Goal: Information Seeking & Learning: Find specific fact

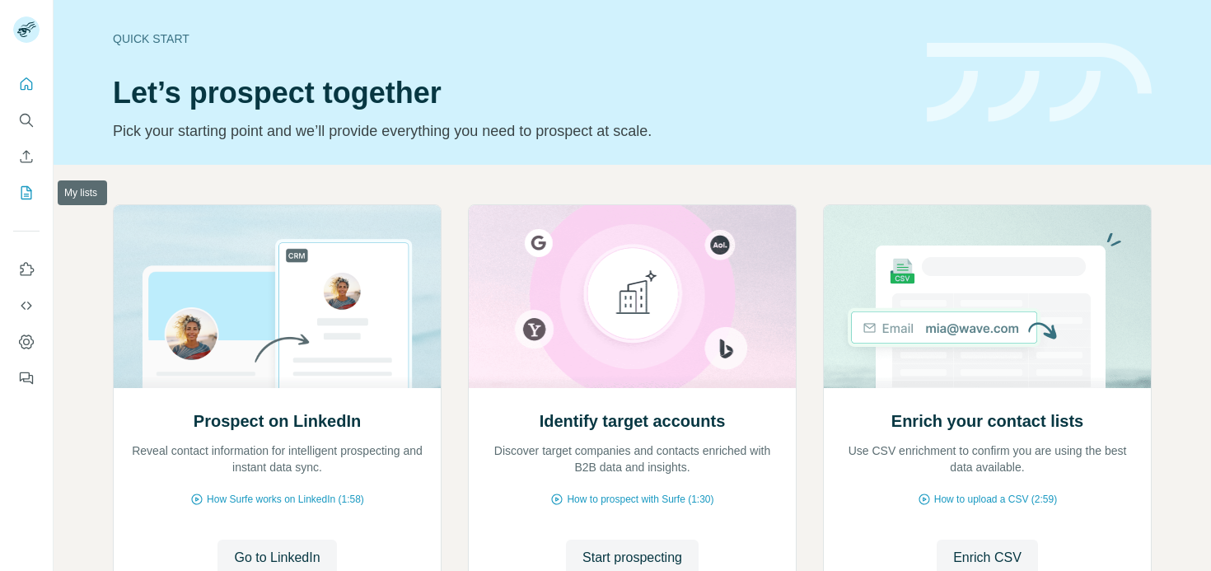
click at [26, 194] on icon "My lists" at bounding box center [26, 193] width 16 height 16
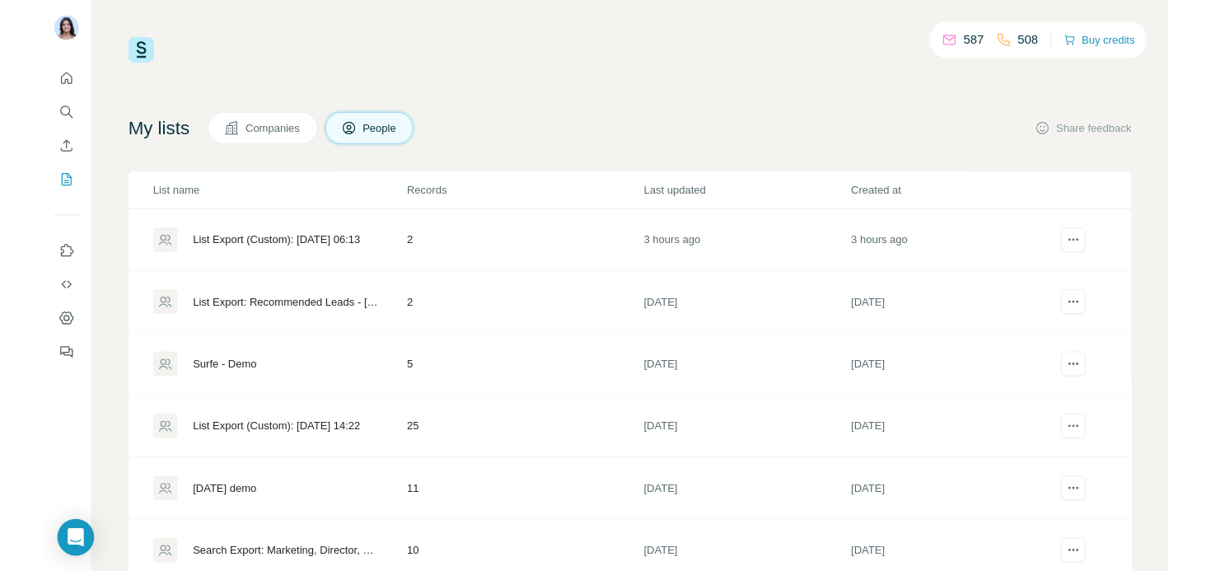
scroll to position [87, 0]
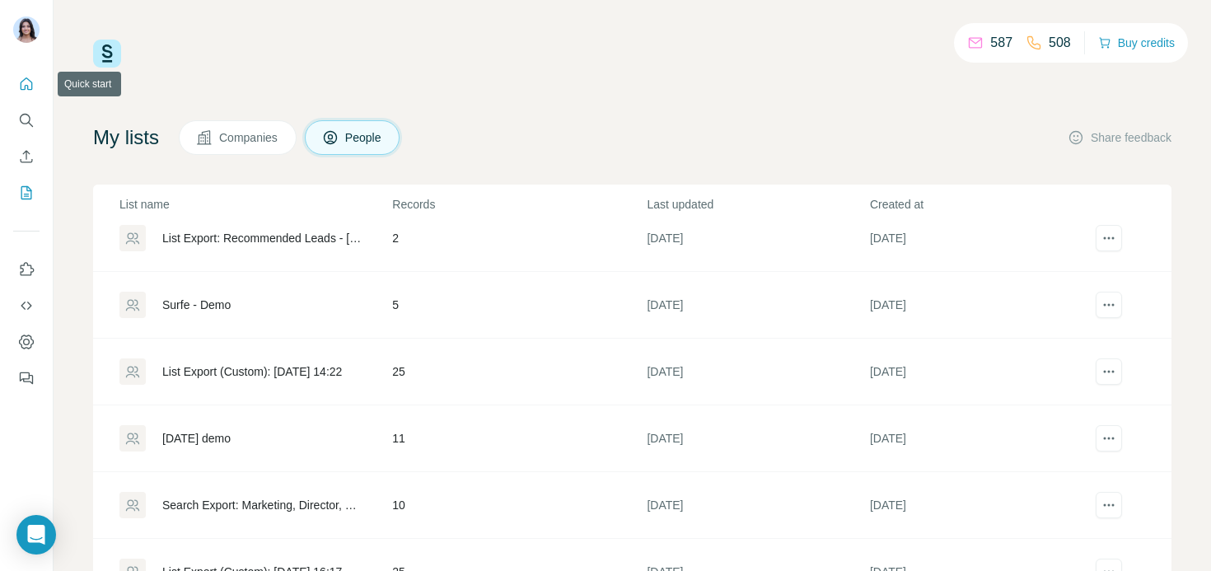
click at [26, 93] on button "Quick start" at bounding box center [26, 84] width 26 height 30
click at [27, 121] on icon "Search" at bounding box center [26, 120] width 16 height 16
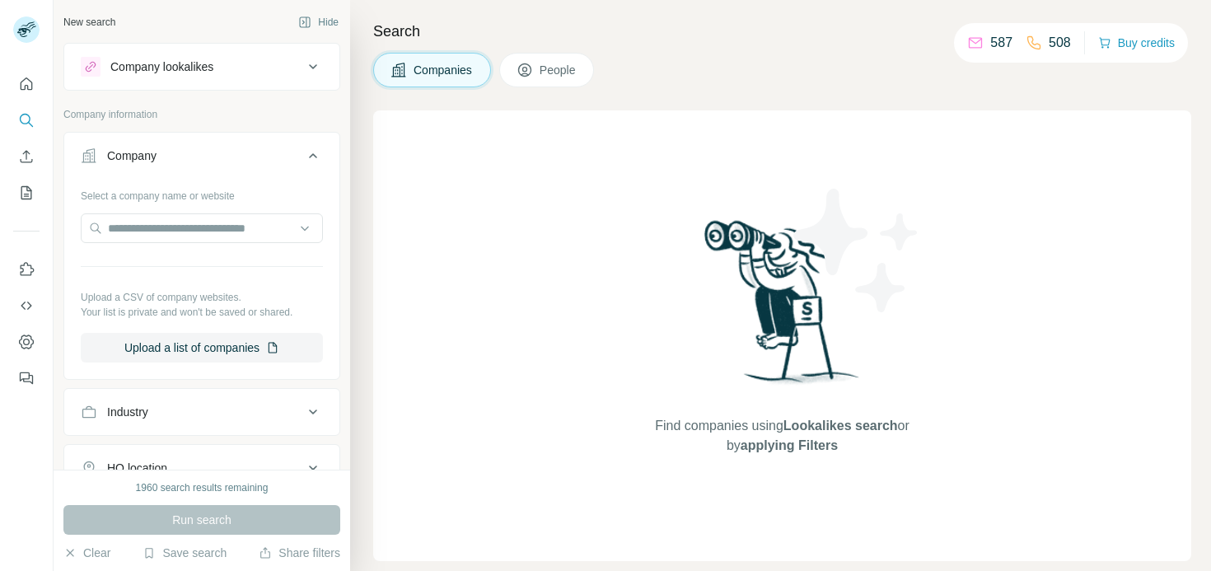
scroll to position [95, 0]
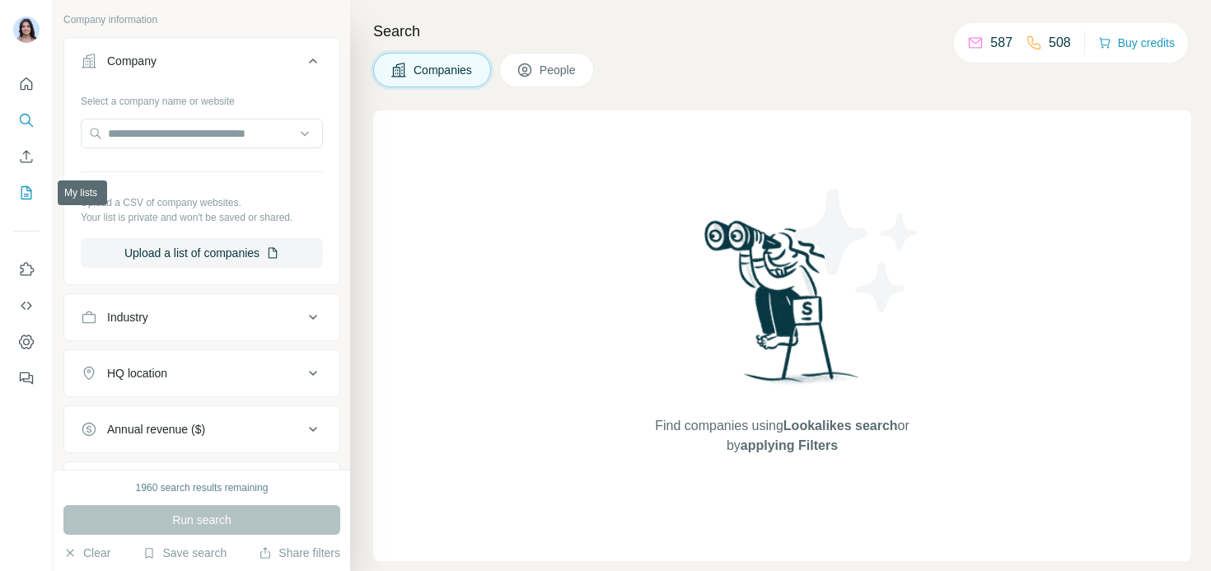
click at [28, 189] on icon "My lists" at bounding box center [26, 193] width 16 height 16
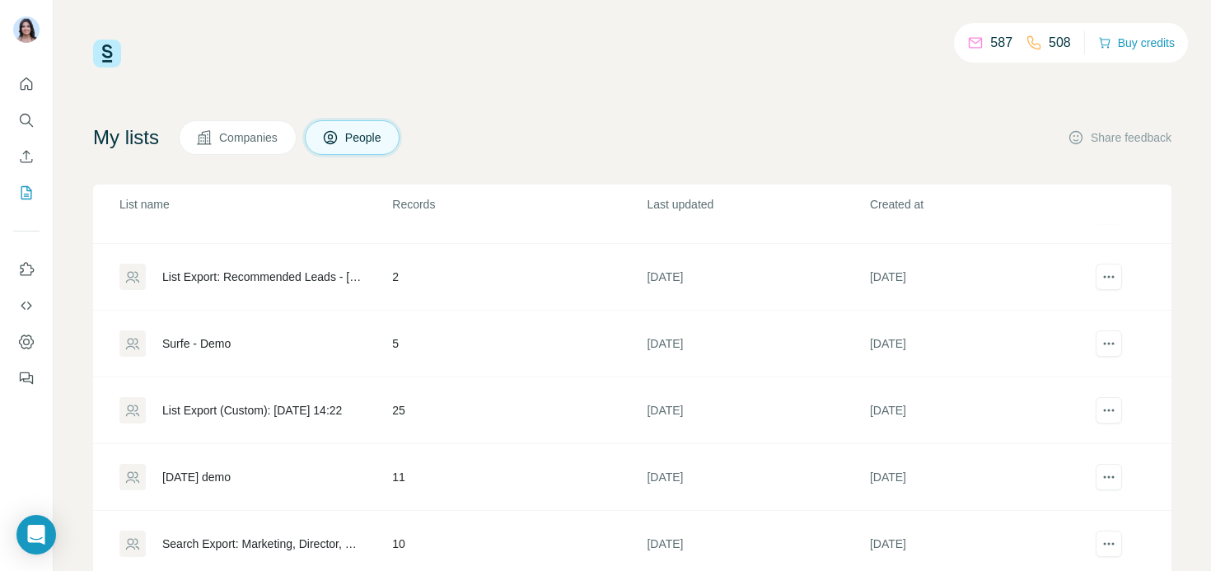
scroll to position [55, 0]
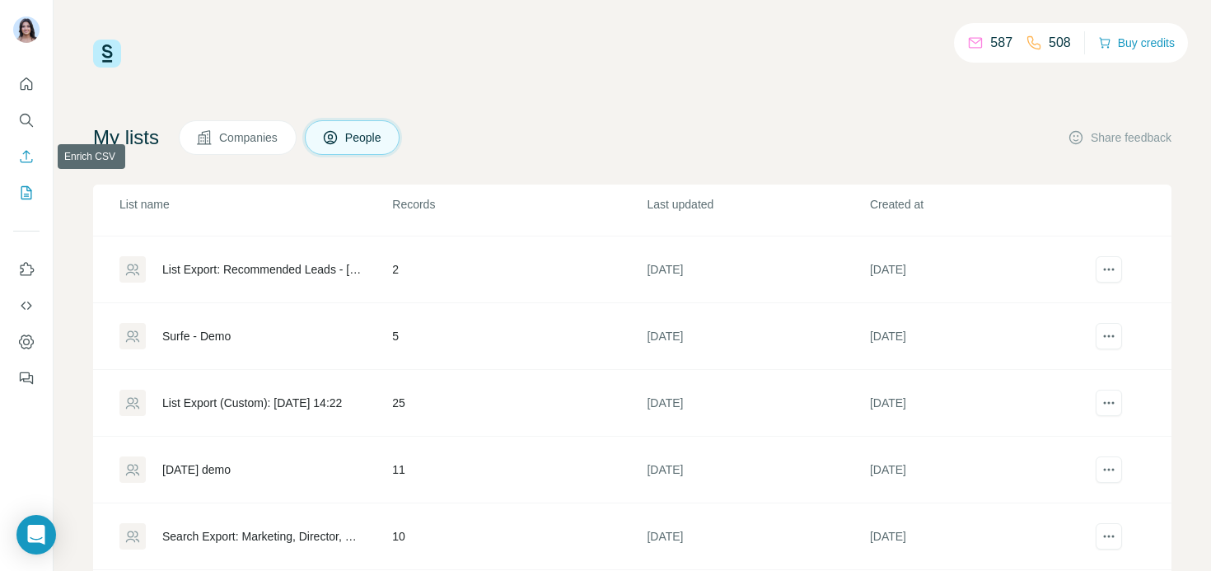
click at [28, 143] on button "Enrich CSV" at bounding box center [26, 157] width 26 height 30
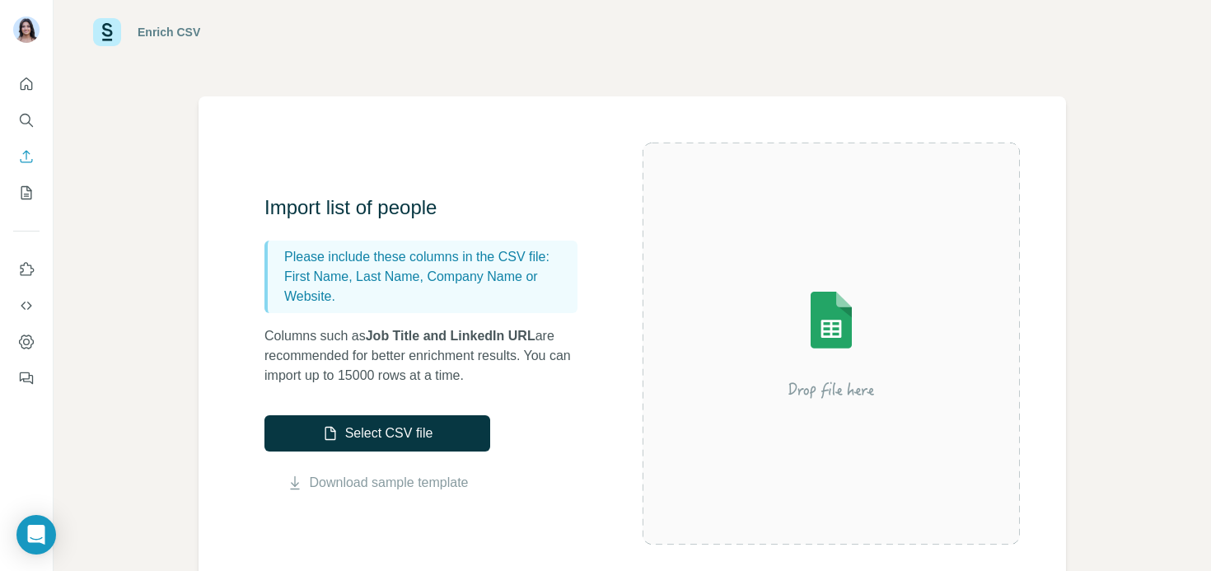
scroll to position [35, 0]
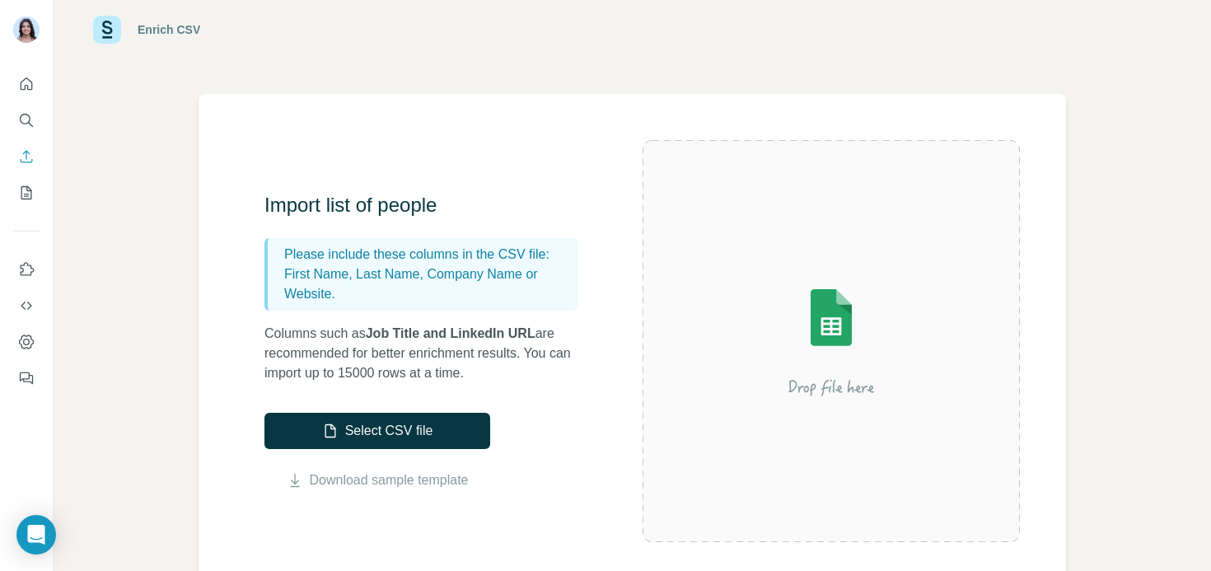
click at [580, 62] on div "Enrich CSV" at bounding box center [633, 29] width 1158 height 129
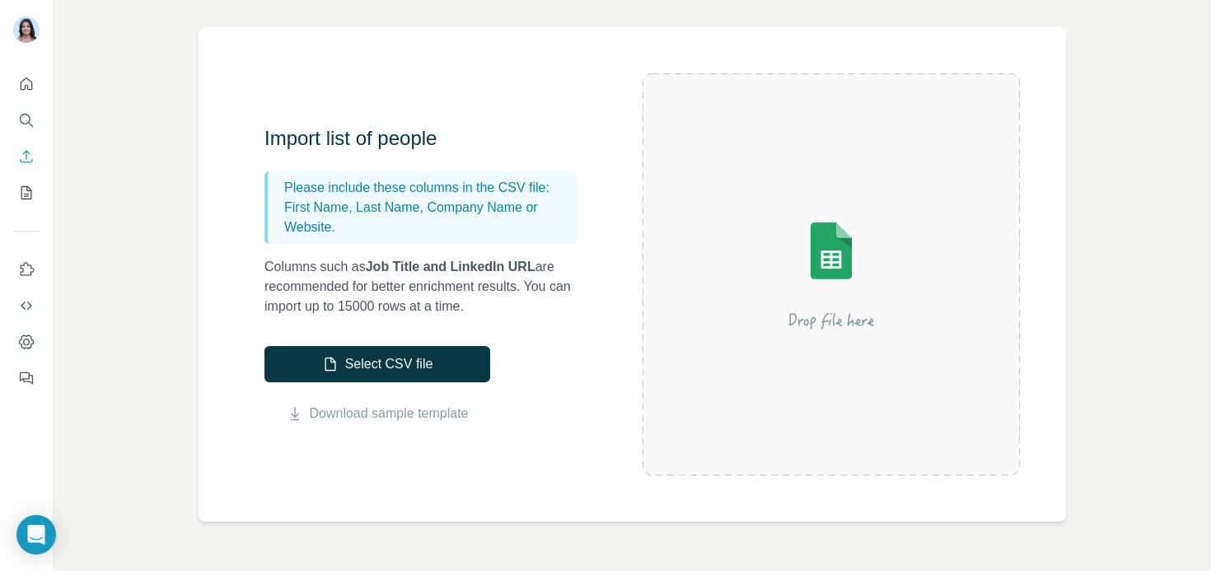
scroll to position [116, 0]
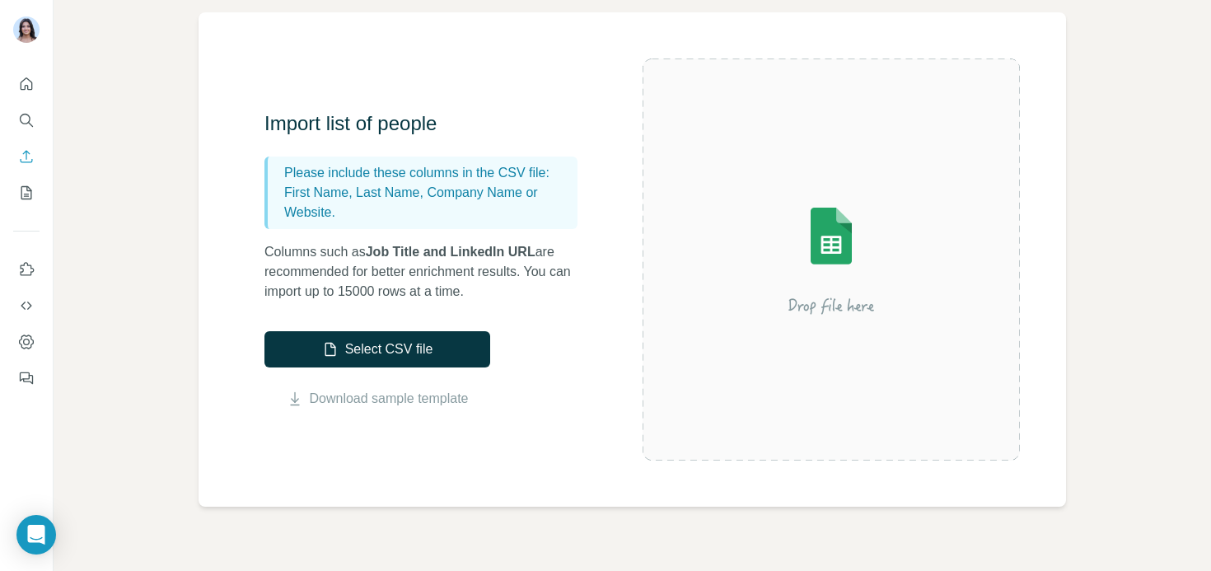
click at [446, 63] on div "Import list of people Please include these columns in the CSV file: First Name,…" at bounding box center [633, 259] width 868 height 494
click at [35, 119] on button "Search" at bounding box center [26, 120] width 26 height 30
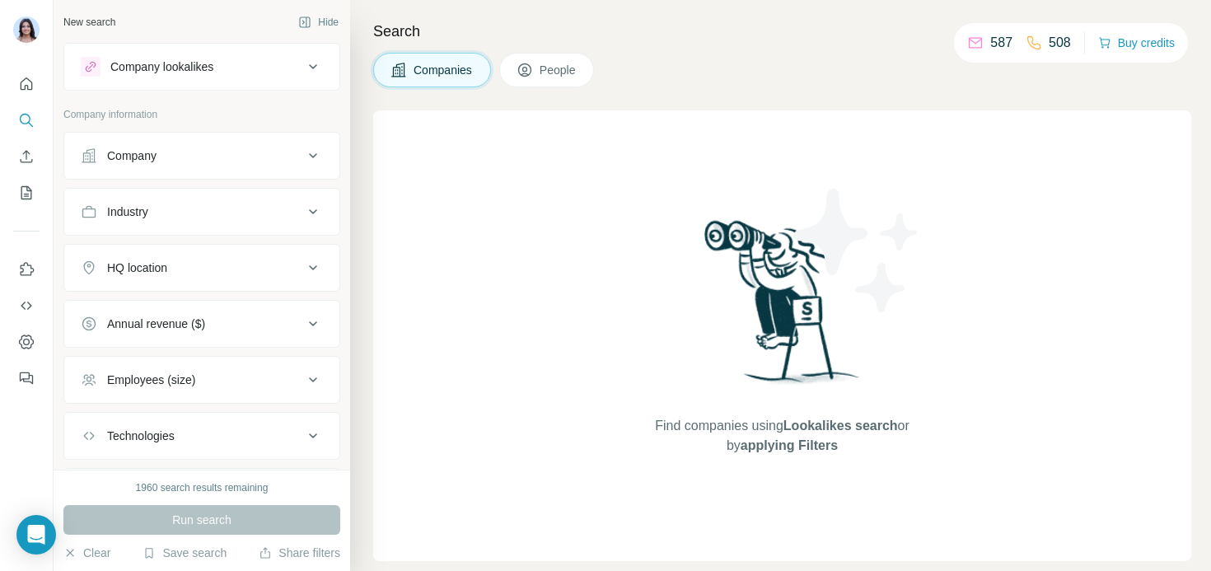
click at [146, 157] on div "Company" at bounding box center [131, 155] width 49 height 16
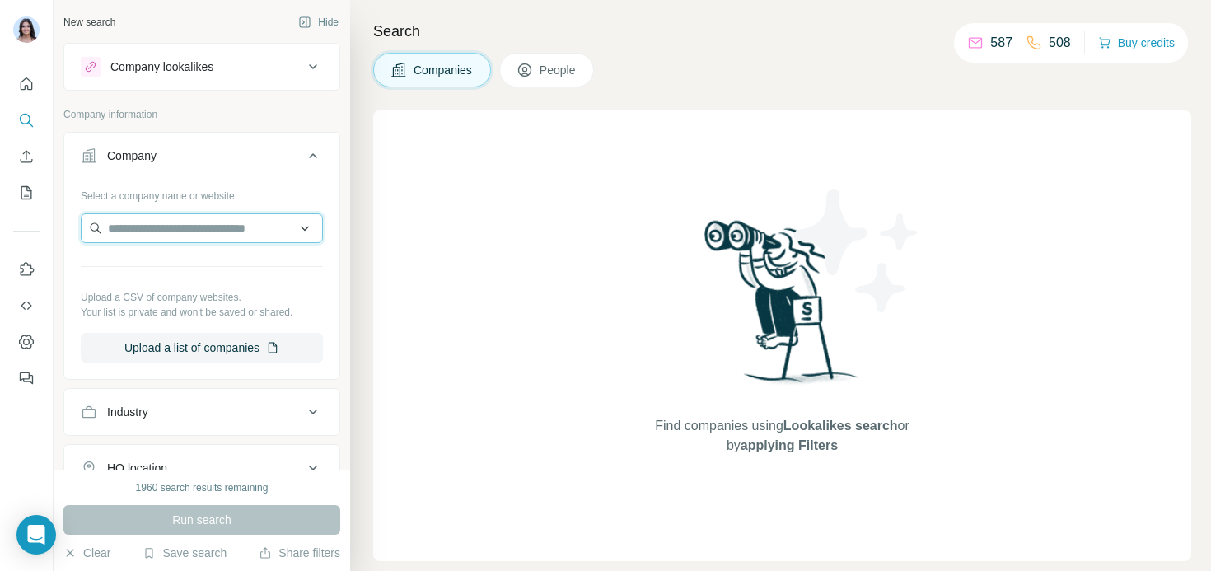
click at [134, 227] on input "text" at bounding box center [202, 228] width 242 height 30
click at [159, 230] on input "**********" at bounding box center [202, 228] width 242 height 30
click at [158, 232] on input "**********" at bounding box center [202, 228] width 242 height 30
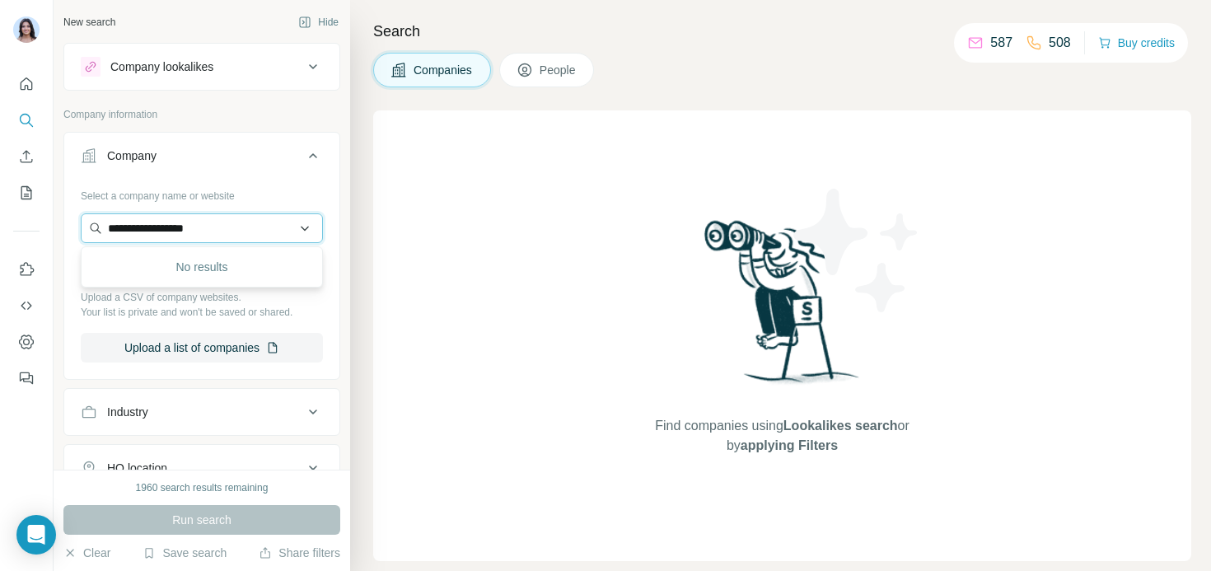
paste input "*"
click at [260, 223] on input "**********" at bounding box center [202, 228] width 242 height 30
type input "**********"
click at [199, 280] on p "[DOMAIN_NAME]" at bounding box center [183, 281] width 111 height 15
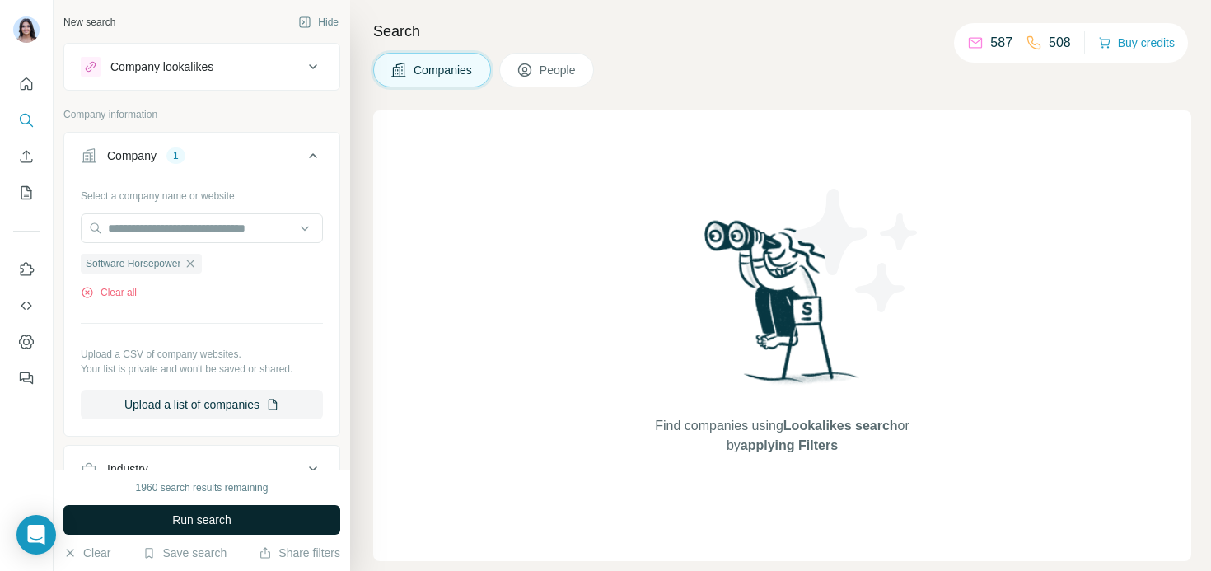
click at [199, 525] on span "Run search" at bounding box center [201, 520] width 59 height 16
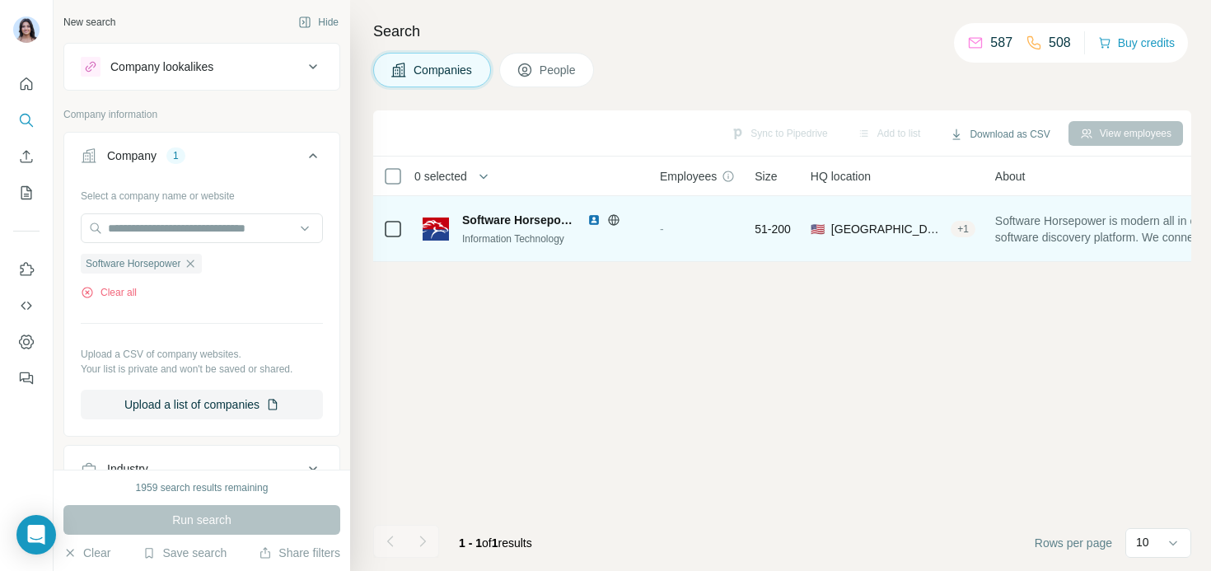
click at [503, 222] on span "Software Horsepower" at bounding box center [520, 220] width 117 height 16
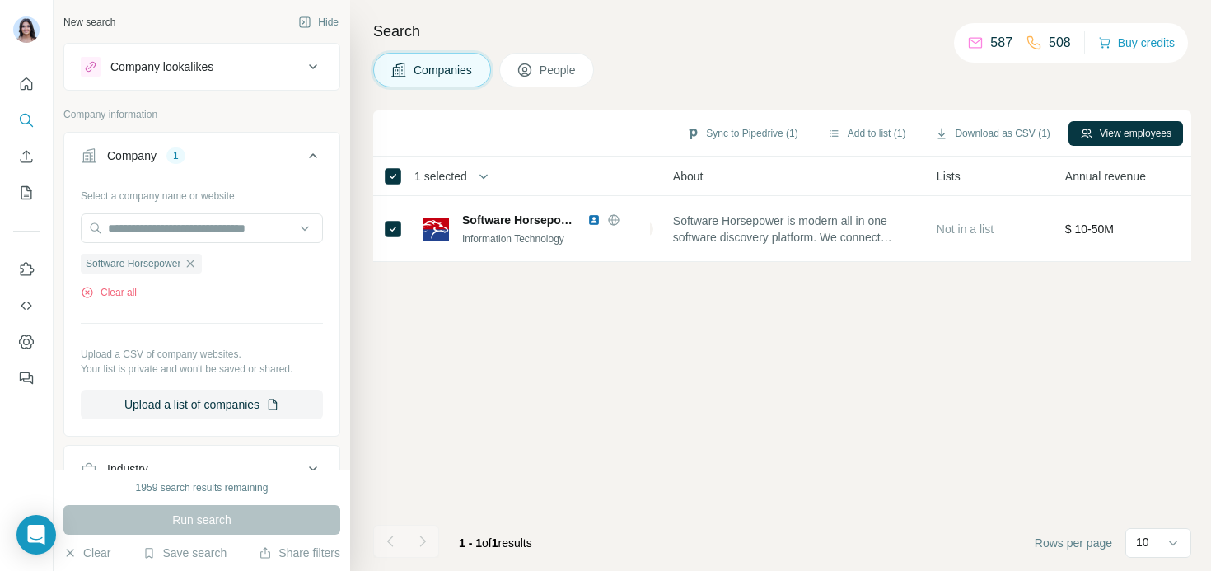
scroll to position [0, 232]
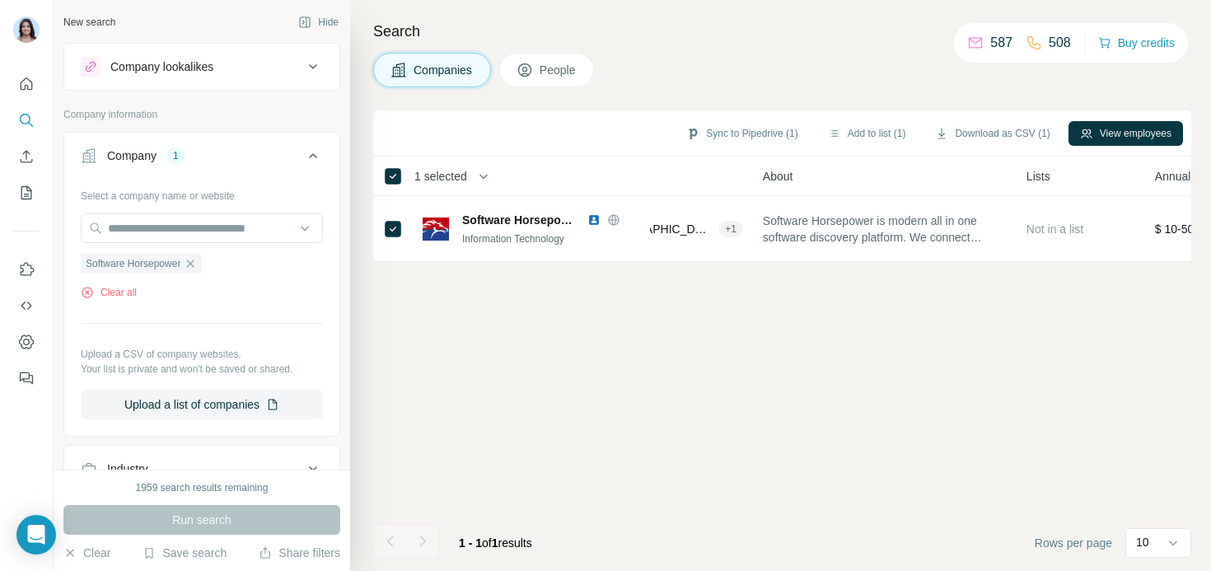
click at [549, 65] on span "People" at bounding box center [559, 70] width 38 height 16
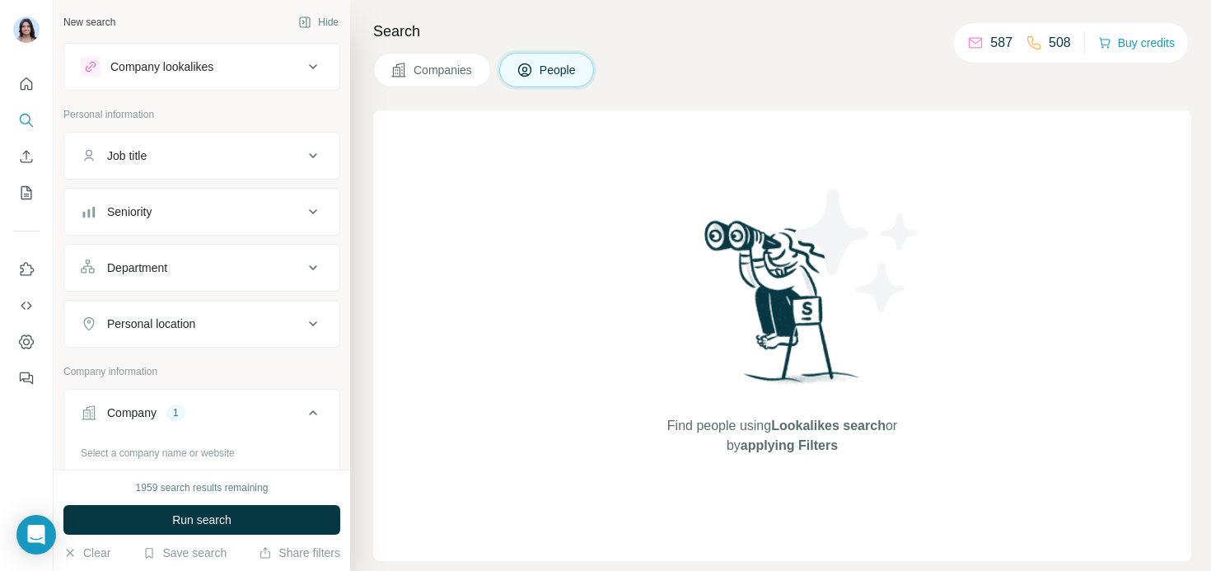
click at [427, 66] on span "Companies" at bounding box center [444, 70] width 60 height 16
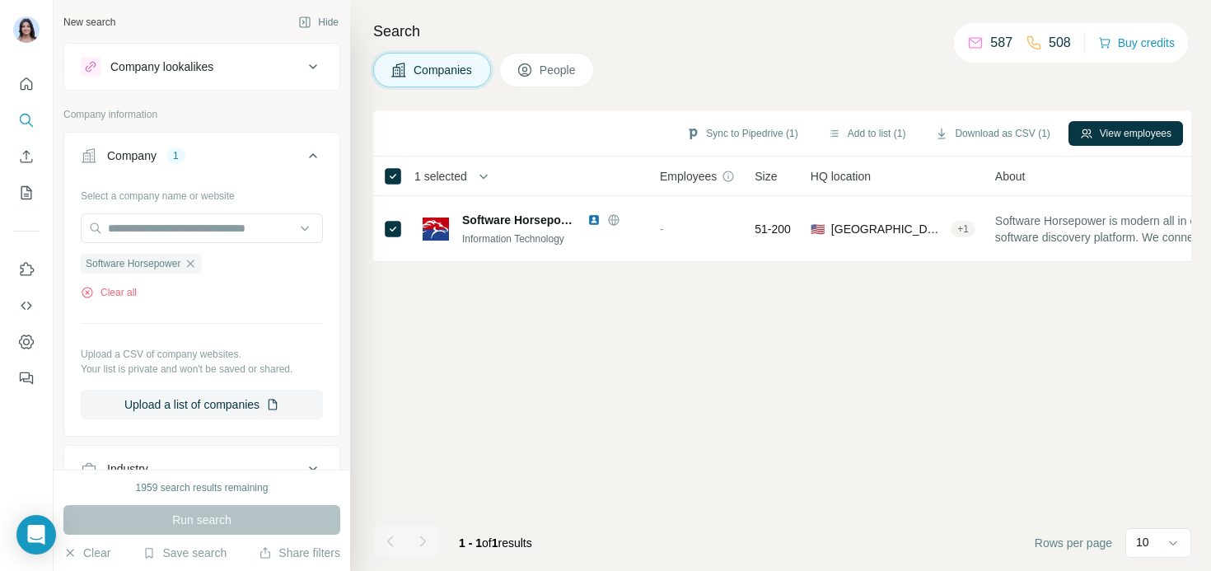
click at [564, 79] on button "People" at bounding box center [547, 70] width 96 height 35
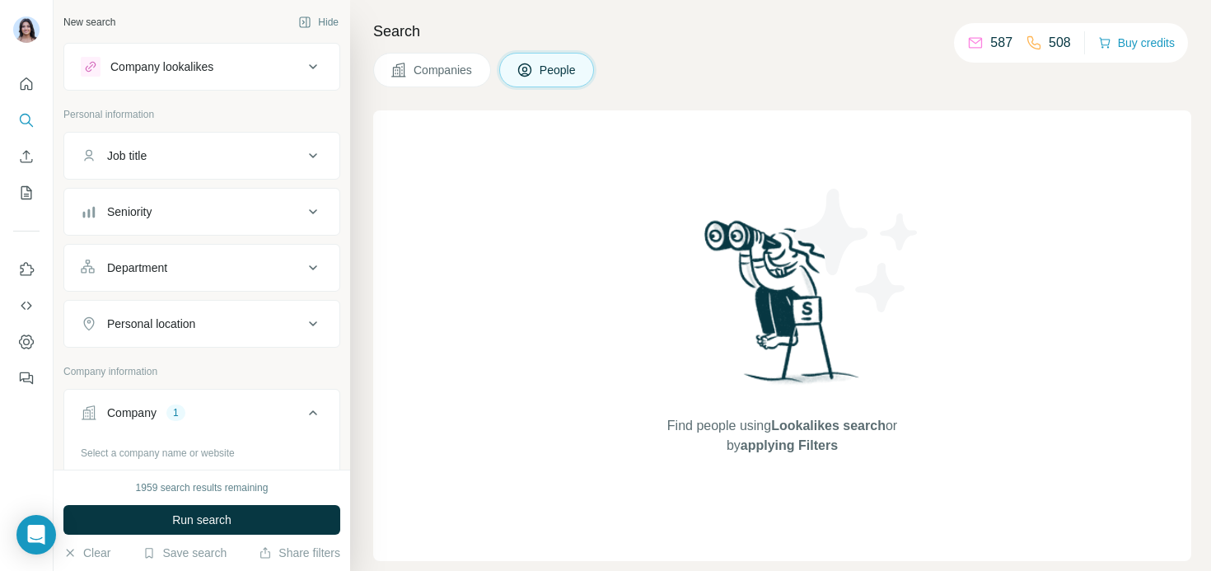
click at [425, 89] on div "Search Companies People Find people using Lookalikes search or by applying Filt…" at bounding box center [780, 285] width 861 height 571
click at [425, 77] on span "Companies" at bounding box center [444, 70] width 60 height 16
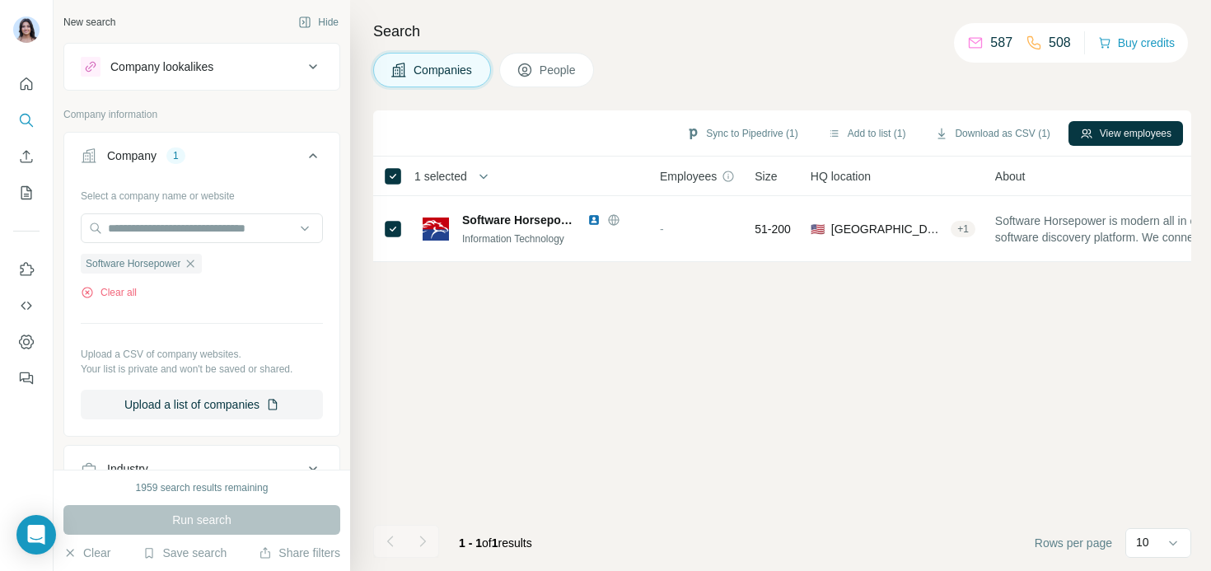
click at [520, 77] on icon at bounding box center [525, 70] width 16 height 16
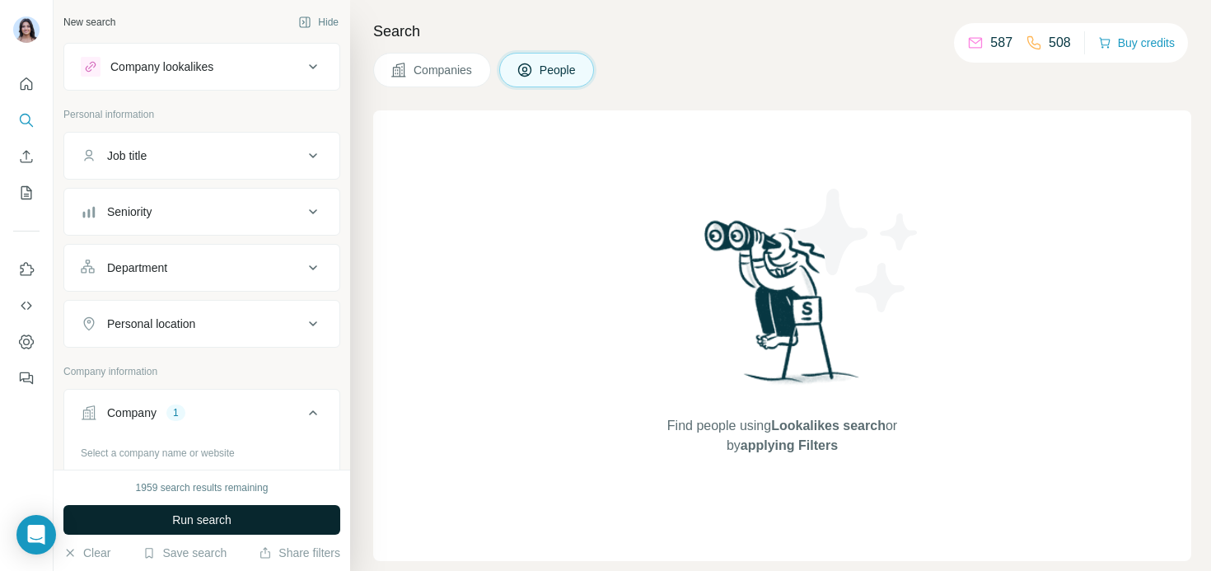
click at [203, 518] on span "Run search" at bounding box center [201, 520] width 59 height 16
click at [433, 78] on button "Companies" at bounding box center [432, 70] width 118 height 35
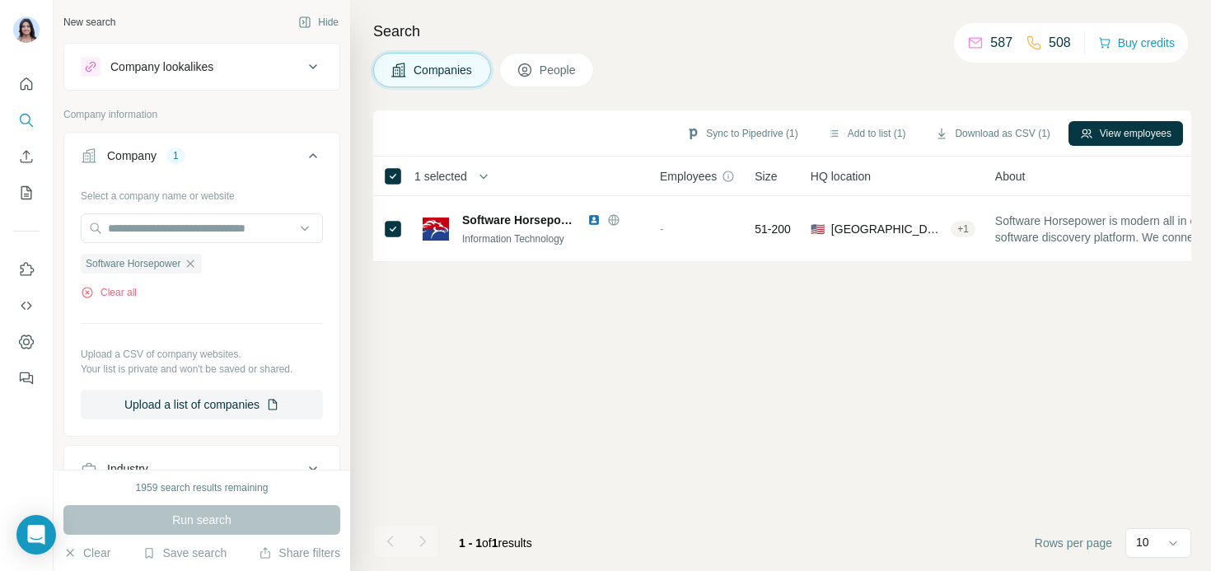
click at [581, 58] on button "People" at bounding box center [547, 70] width 96 height 35
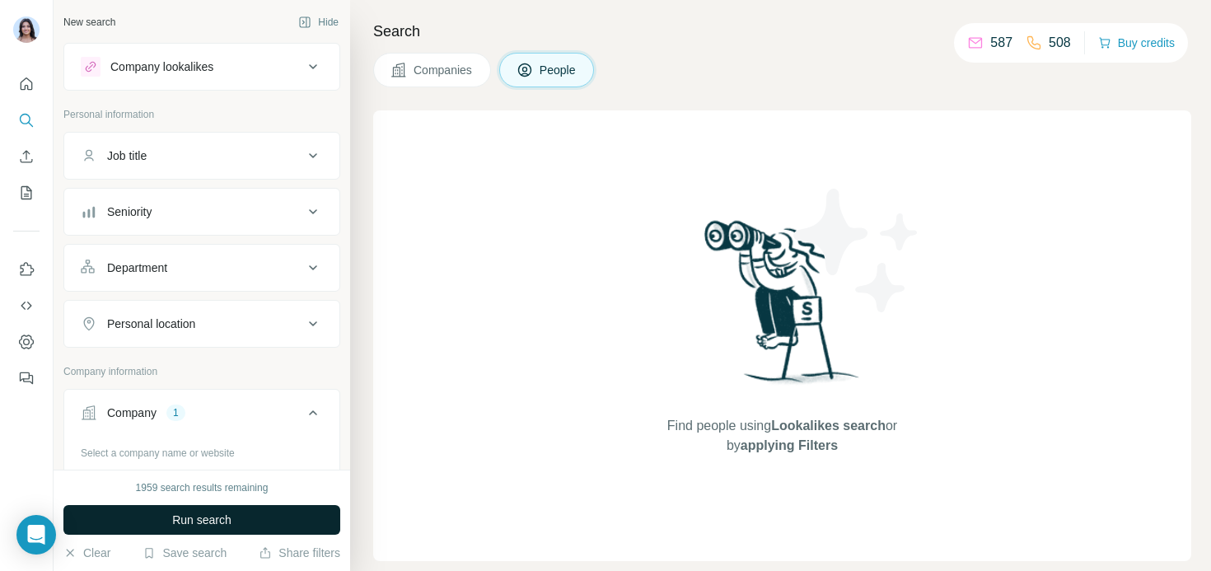
click at [222, 519] on span "Run search" at bounding box center [201, 520] width 59 height 16
click at [447, 75] on span "Companies" at bounding box center [444, 70] width 60 height 16
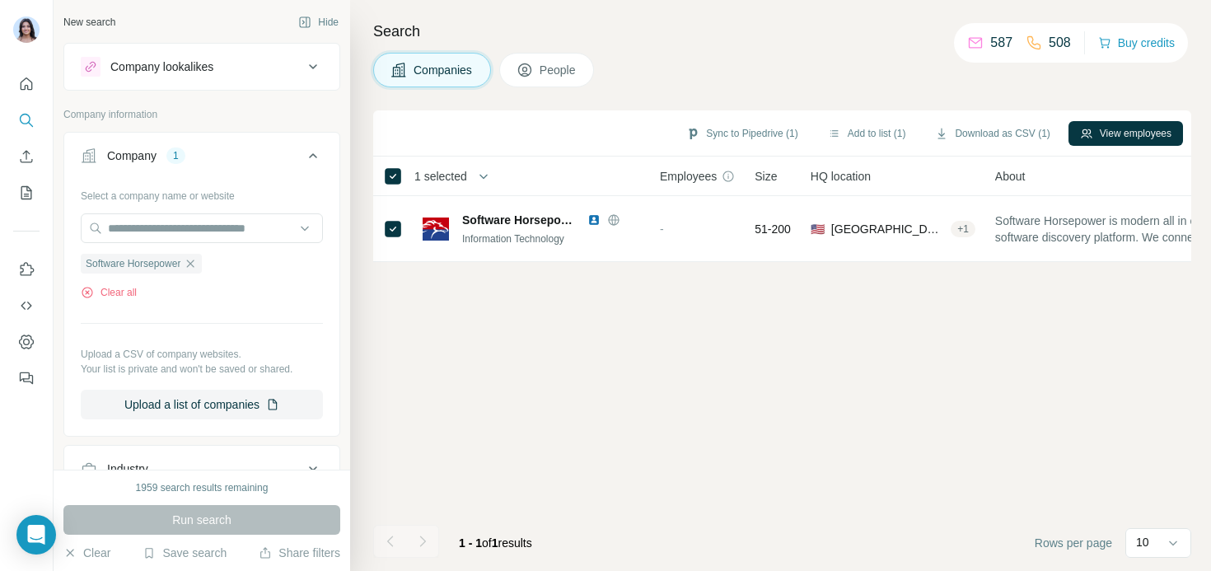
click at [284, 264] on ul "Software Horsepower" at bounding box center [202, 263] width 242 height 21
click at [204, 236] on input "text" at bounding box center [202, 228] width 242 height 30
click at [380, 294] on div "Sync to Pipedrive (1) Add to list (1) Download as CSV (1) View employees 1 sele…" at bounding box center [782, 340] width 818 height 461
click at [34, 267] on icon "Use Surfe on LinkedIn" at bounding box center [26, 269] width 16 height 16
click at [22, 164] on icon "Enrich CSV" at bounding box center [26, 156] width 16 height 16
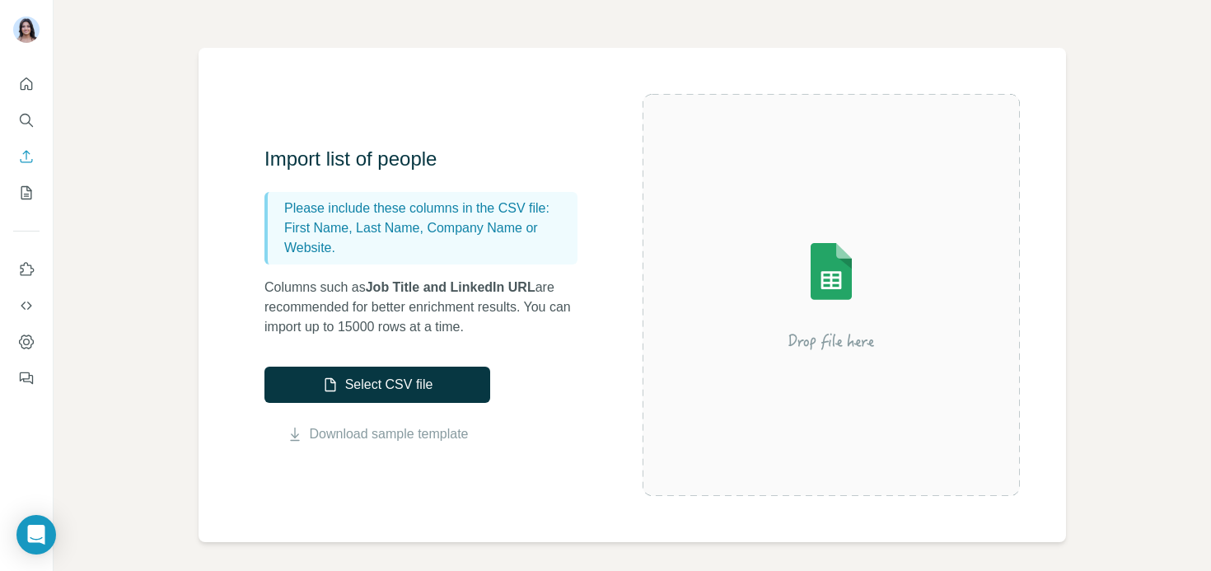
scroll to position [90, 0]
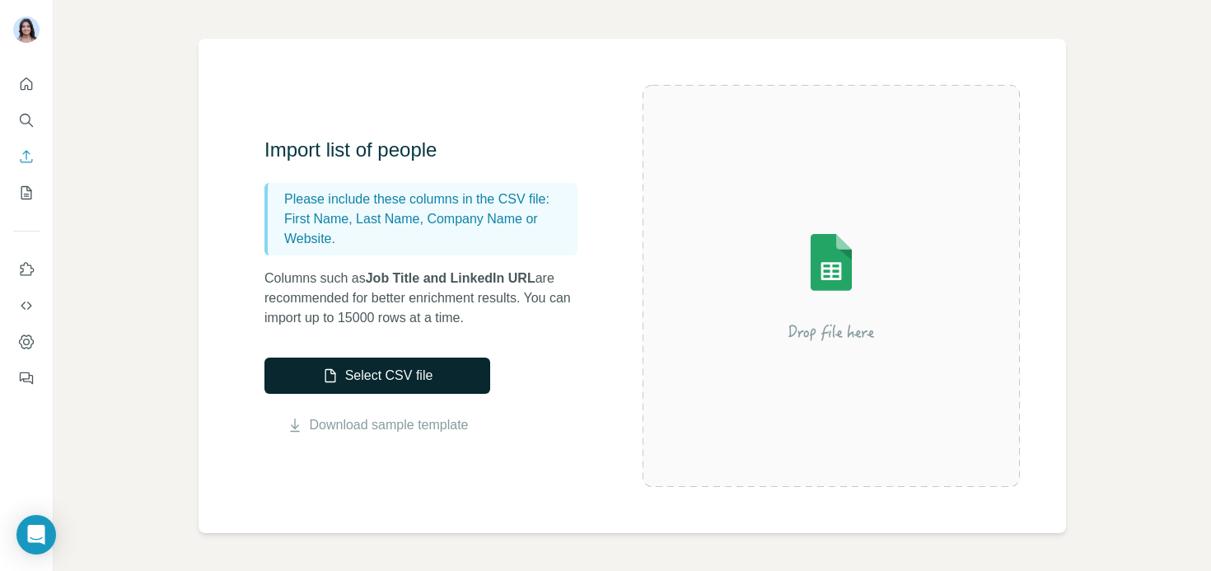
click at [389, 374] on button "Select CSV file" at bounding box center [378, 376] width 226 height 36
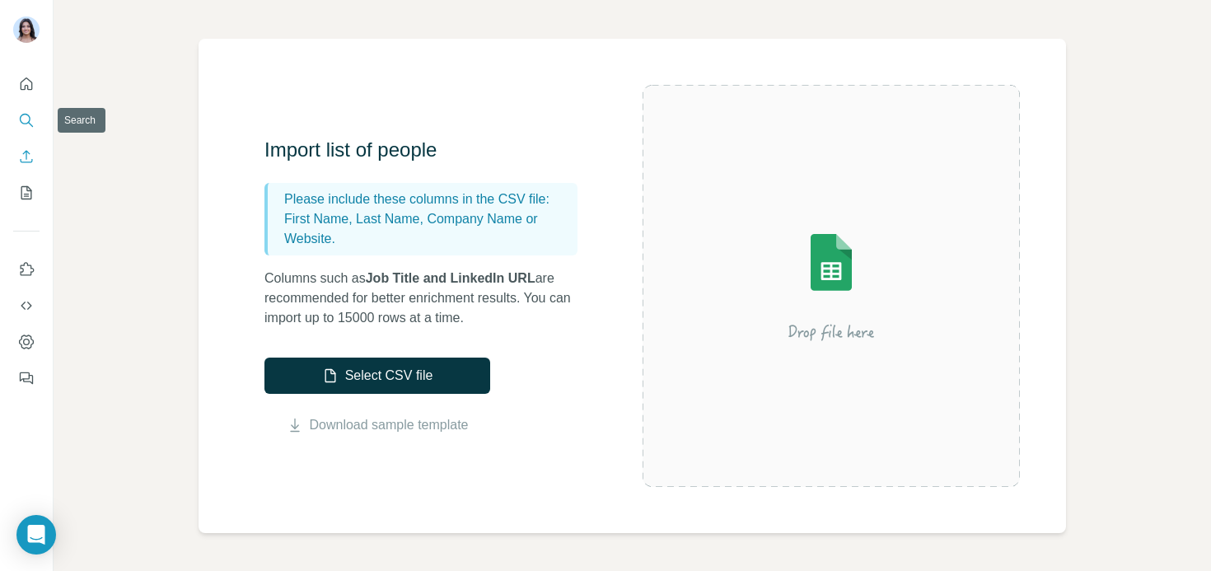
click at [29, 115] on icon "Search" at bounding box center [26, 120] width 16 height 16
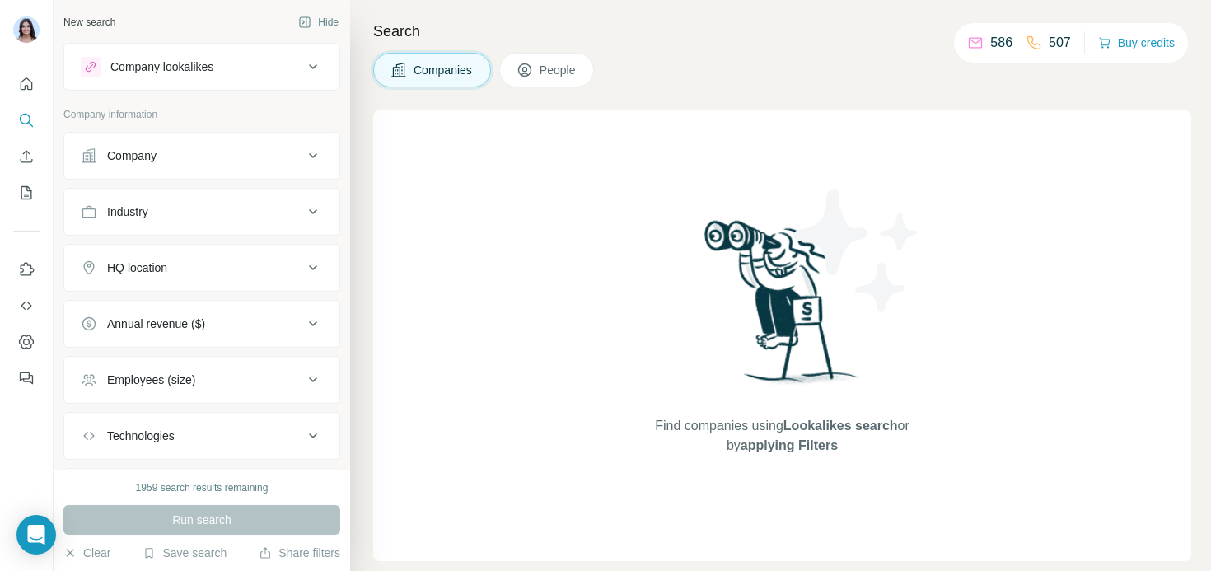
click at [134, 166] on button "Company" at bounding box center [201, 156] width 275 height 40
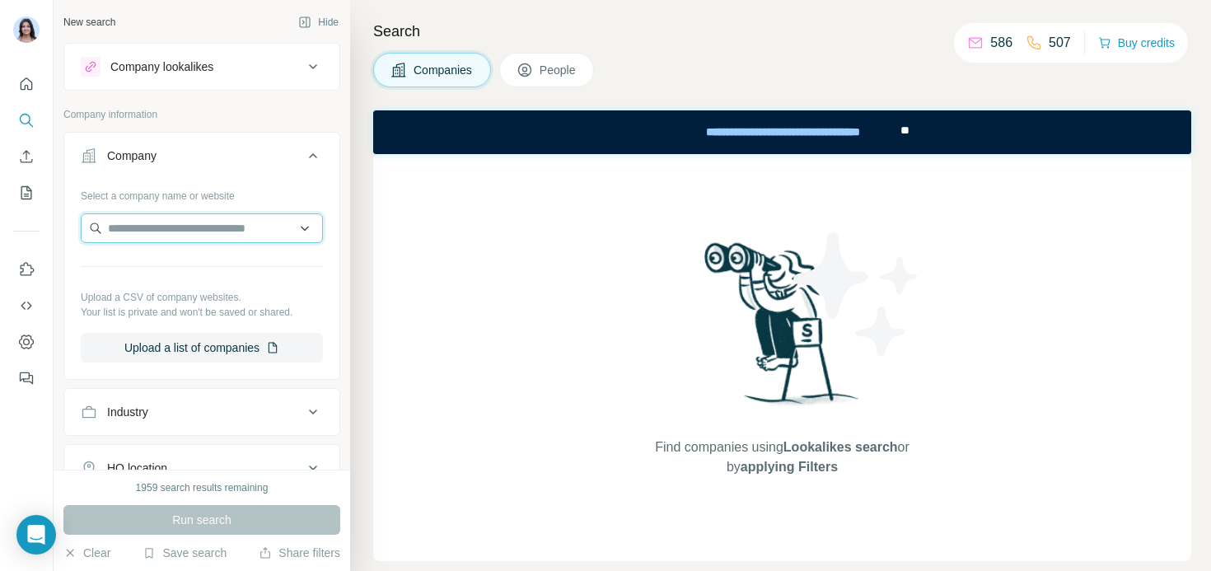
click at [167, 233] on input "text" at bounding box center [202, 228] width 242 height 30
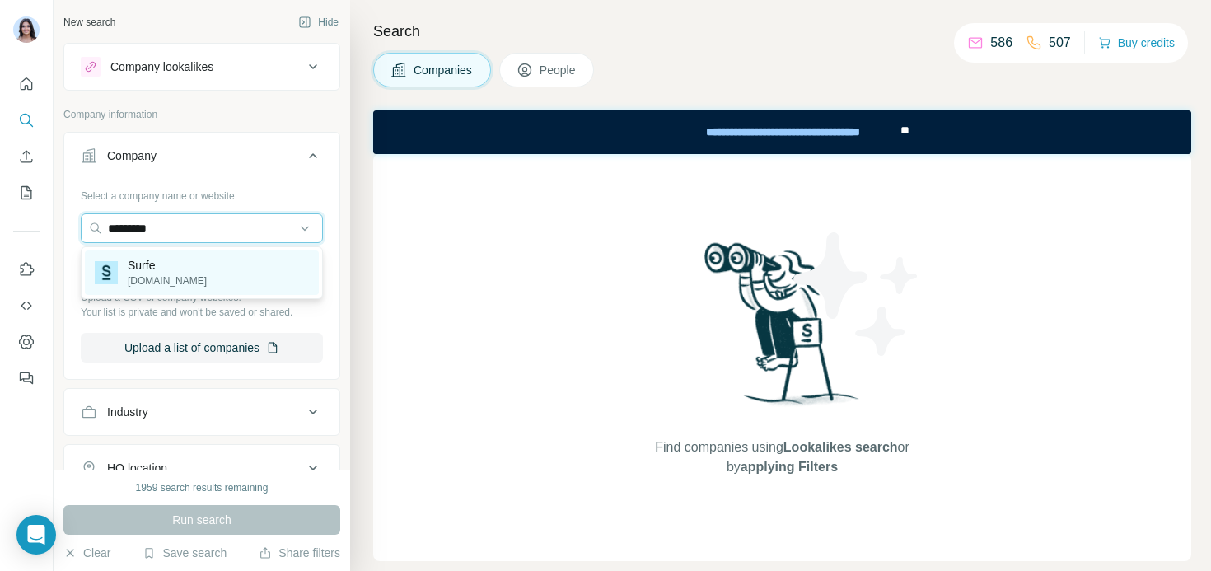
type input "*********"
click at [200, 270] on div "Surfe [DOMAIN_NAME]" at bounding box center [202, 273] width 234 height 44
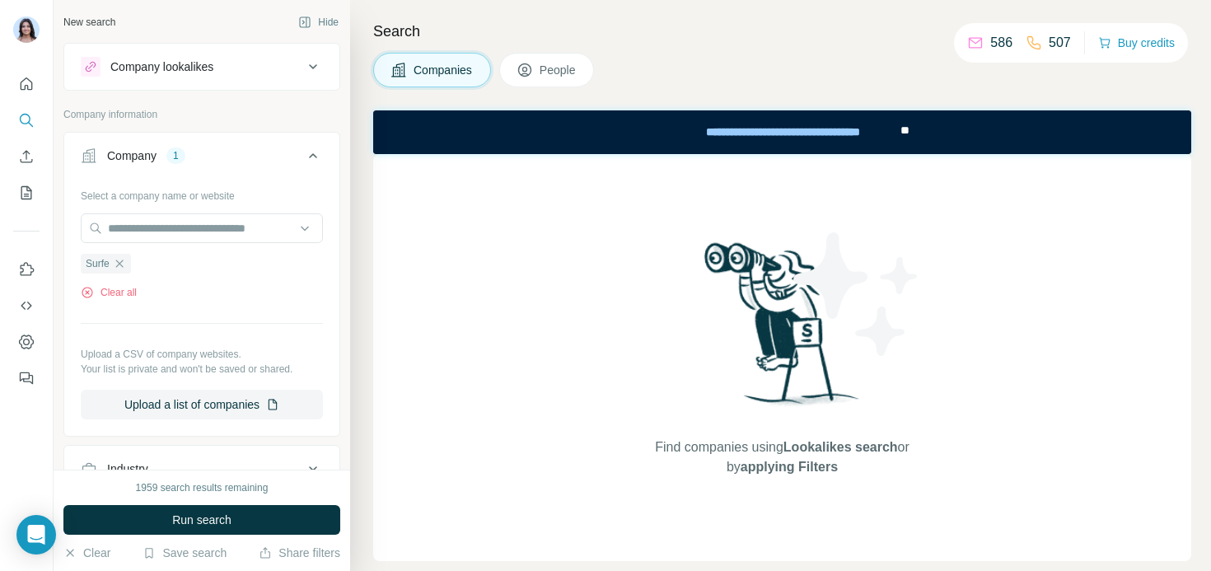
click at [563, 65] on span "People" at bounding box center [559, 70] width 38 height 16
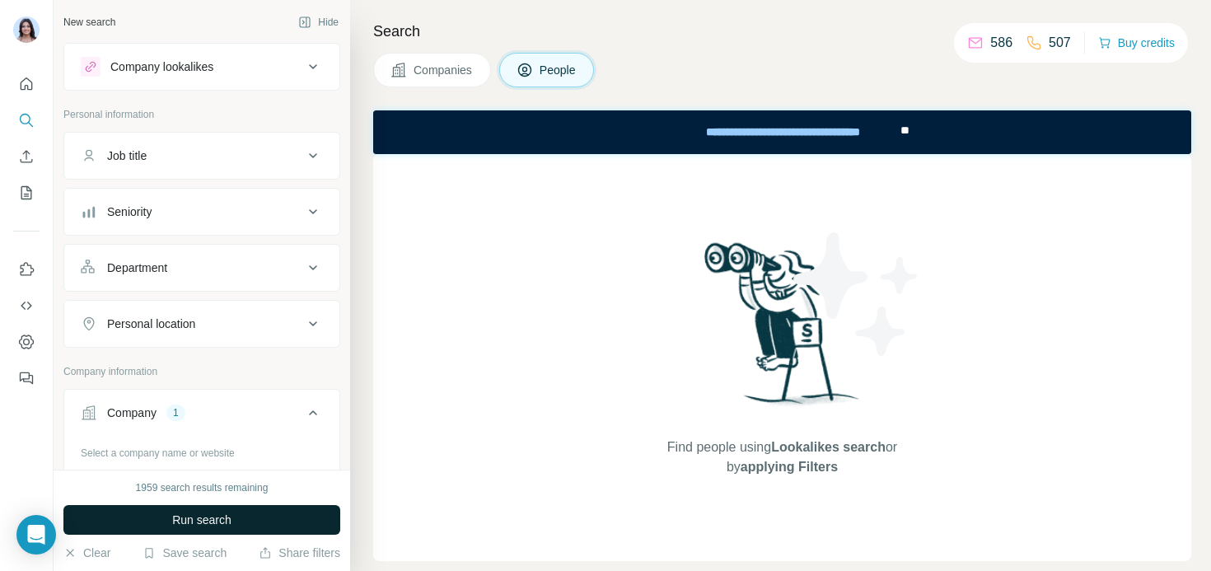
click at [219, 529] on button "Run search" at bounding box center [201, 520] width 277 height 30
